Goal: Information Seeking & Learning: Learn about a topic

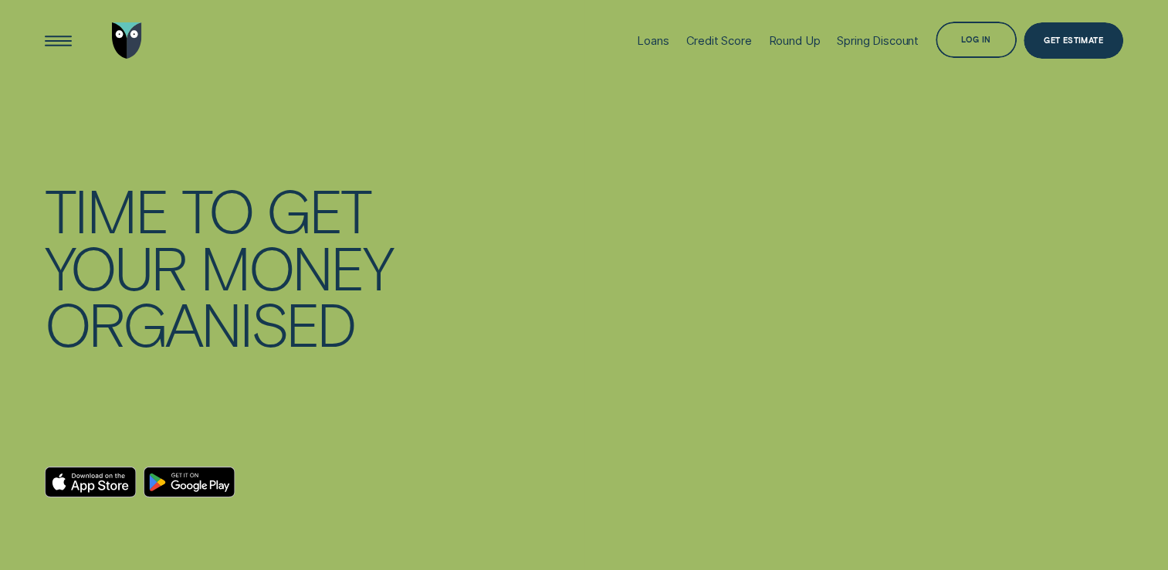
click at [695, 40] on div "Credit Score" at bounding box center [718, 41] width 66 height 14
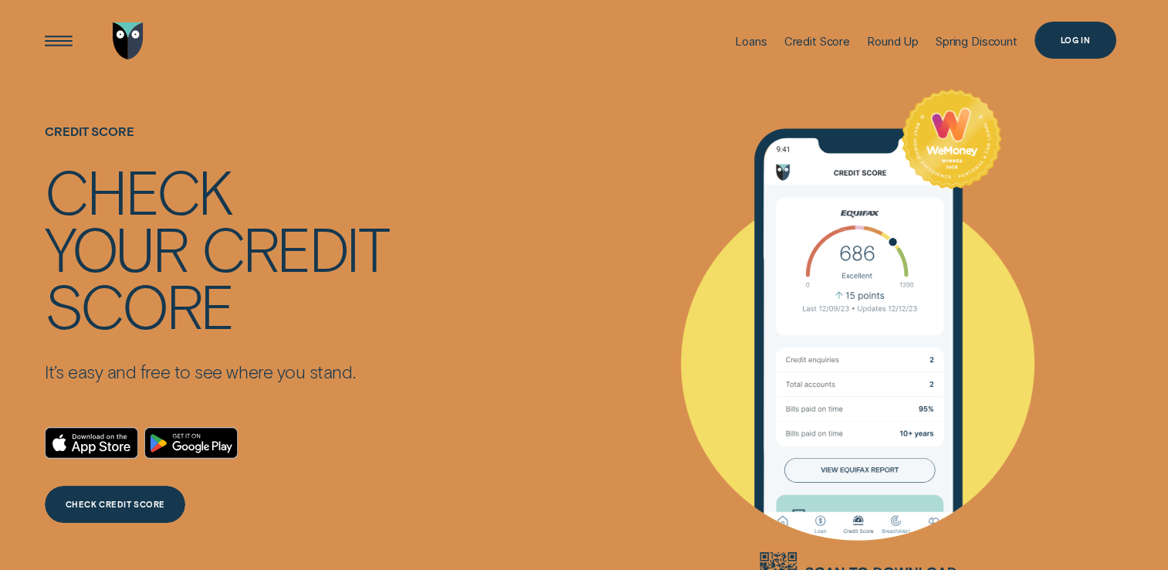
click at [1070, 39] on div "Log in" at bounding box center [1075, 39] width 30 height 7
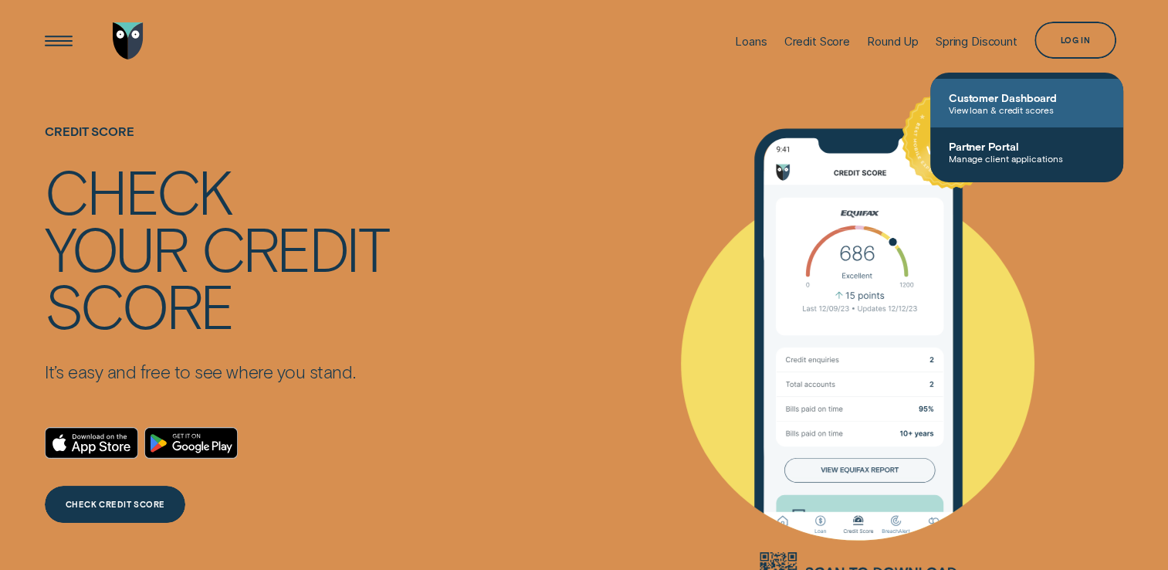
click at [1019, 104] on span "View loan & credit scores" at bounding box center [1026, 109] width 156 height 11
